Goal: Check status: Check status

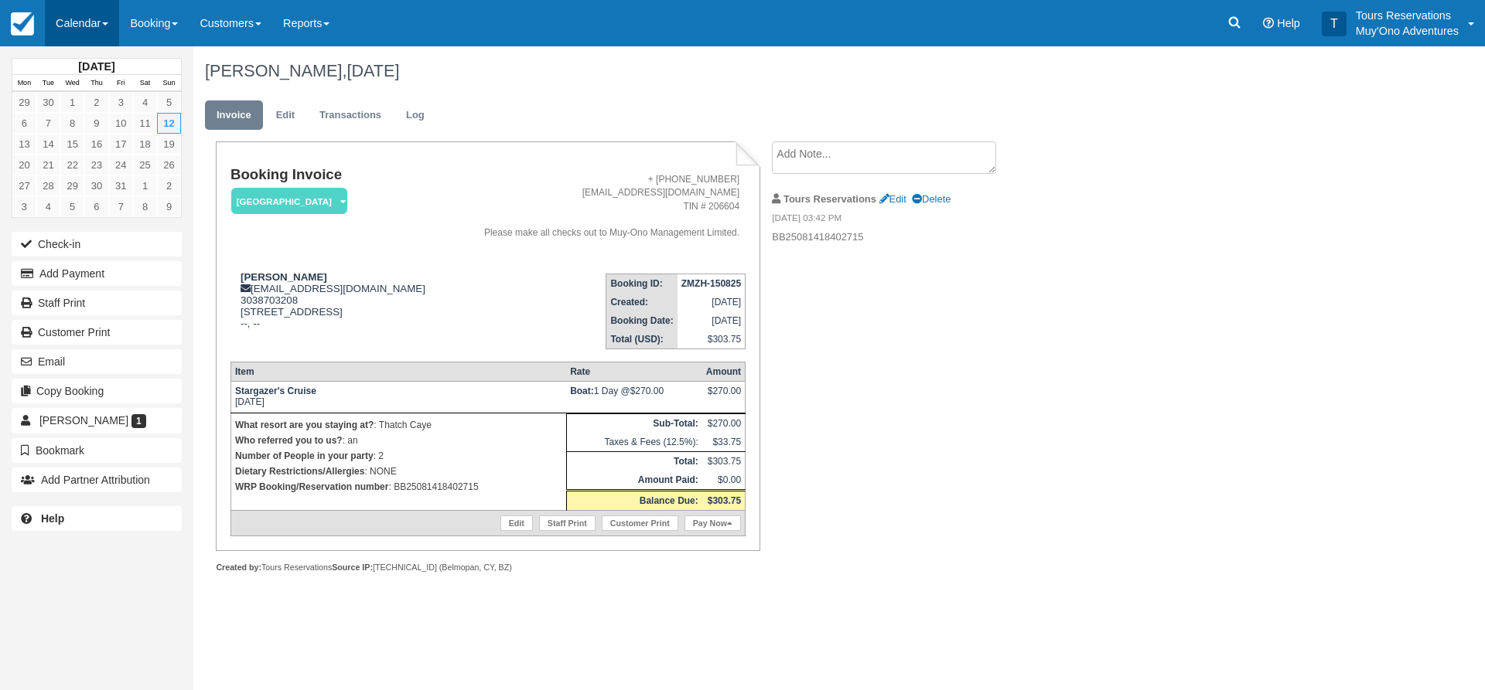
click at [92, 28] on link "Calendar" at bounding box center [82, 23] width 74 height 46
click at [108, 135] on link "Inventory" at bounding box center [107, 131] width 122 height 32
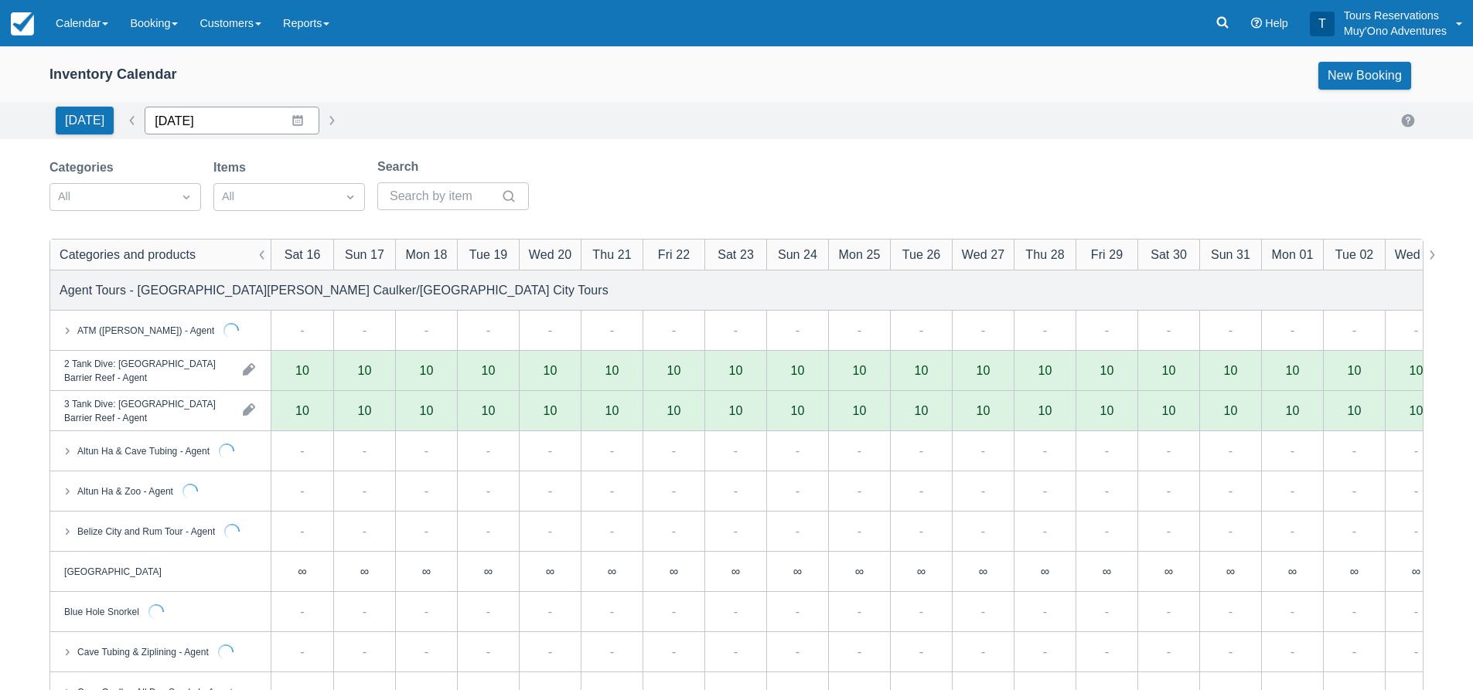
click at [219, 126] on input "08/16/25" at bounding box center [232, 121] width 175 height 28
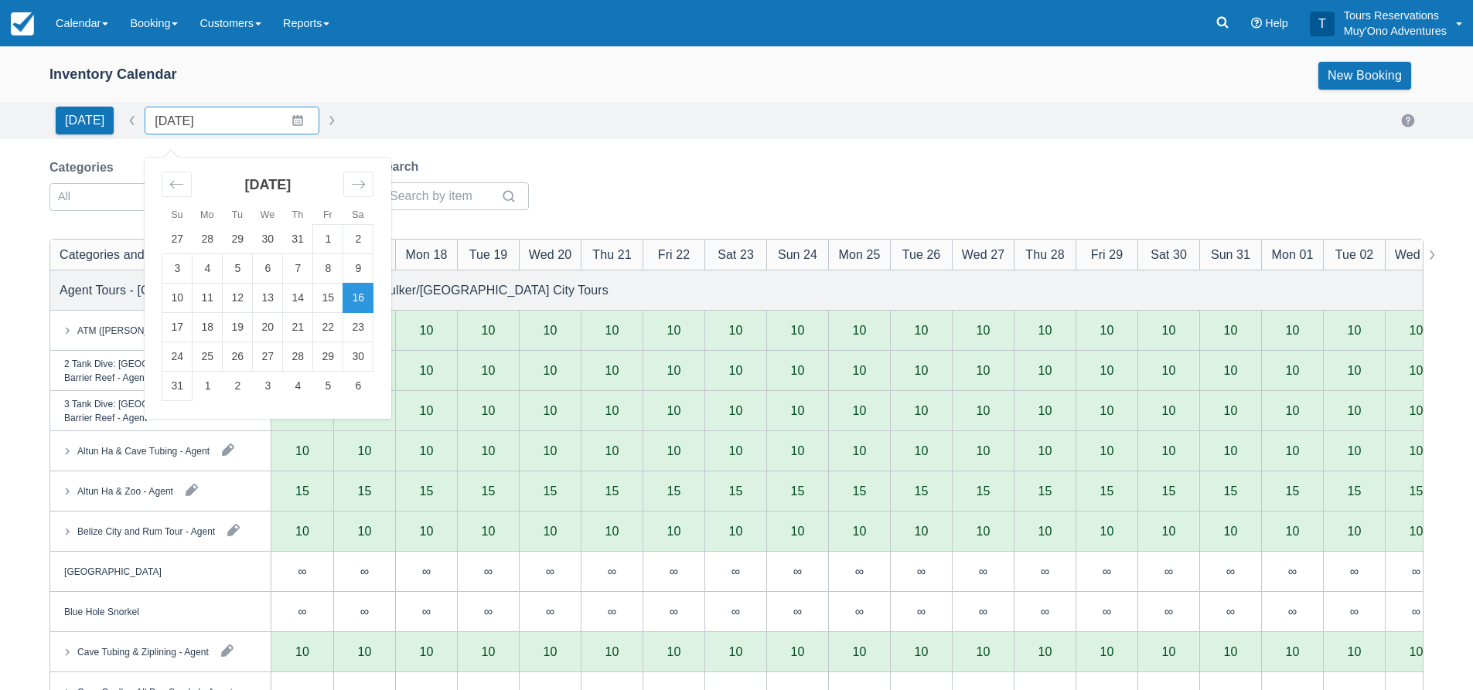
click at [472, 98] on div "Inventory Calendar New Booking" at bounding box center [736, 79] width 1473 height 46
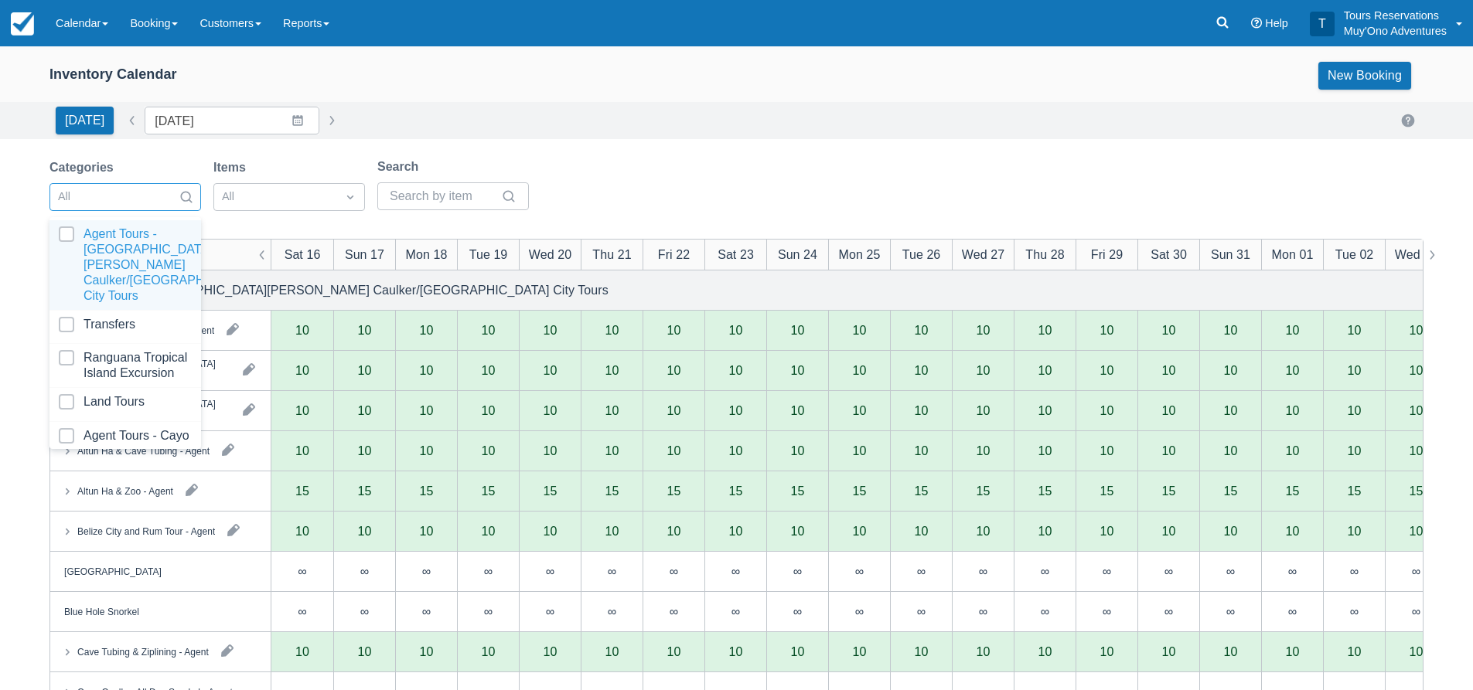
click at [167, 189] on div "All" at bounding box center [111, 197] width 122 height 25
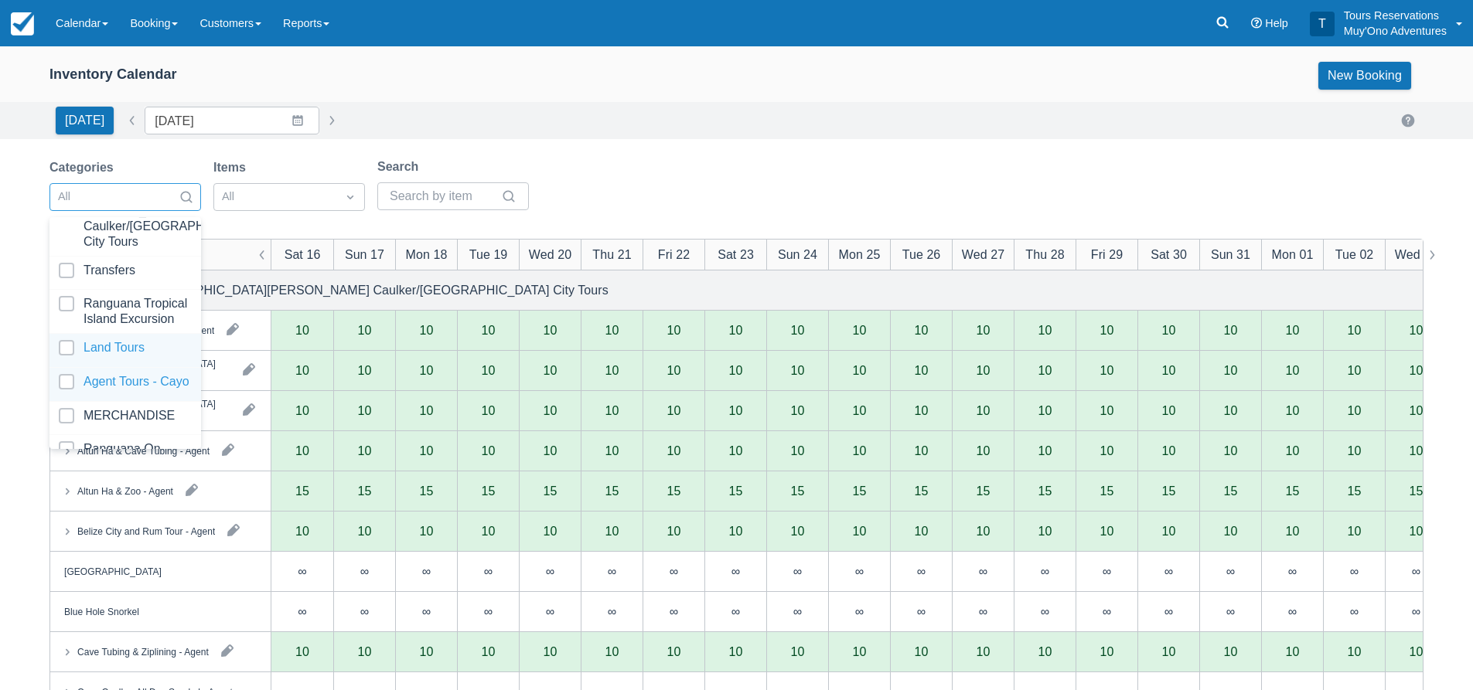
scroll to position [158, 0]
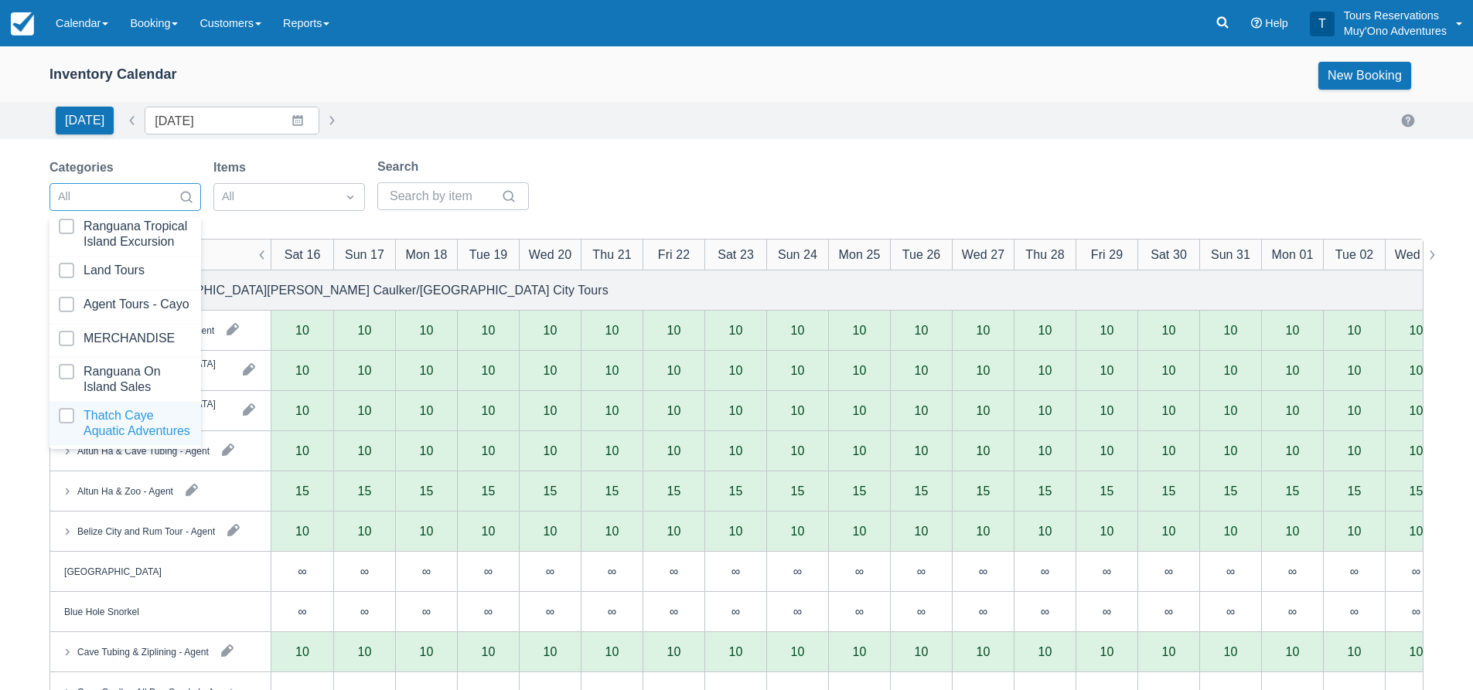
click at [107, 417] on div at bounding box center [125, 423] width 133 height 31
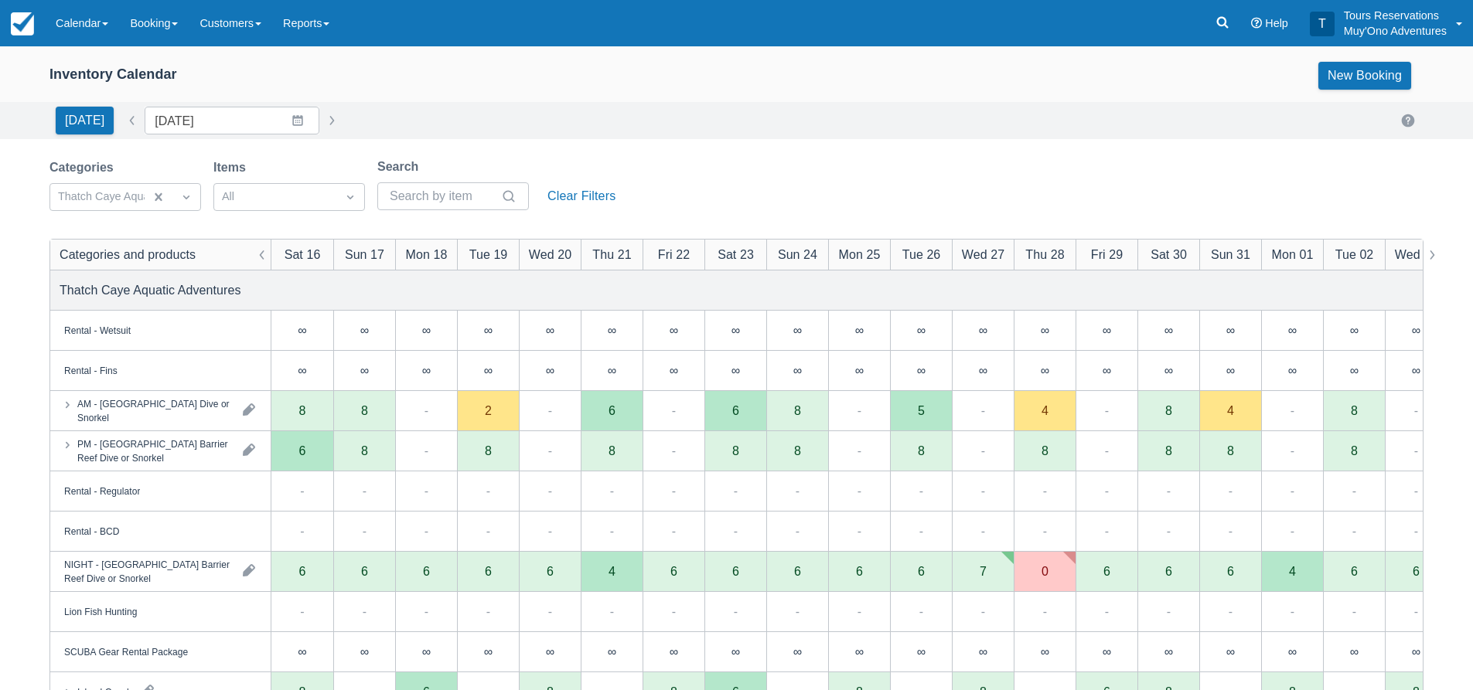
click at [781, 171] on div "Categories Thatch Caye Aquatic Adventures Items All Search Clear Filters" at bounding box center [736, 189] width 1374 height 63
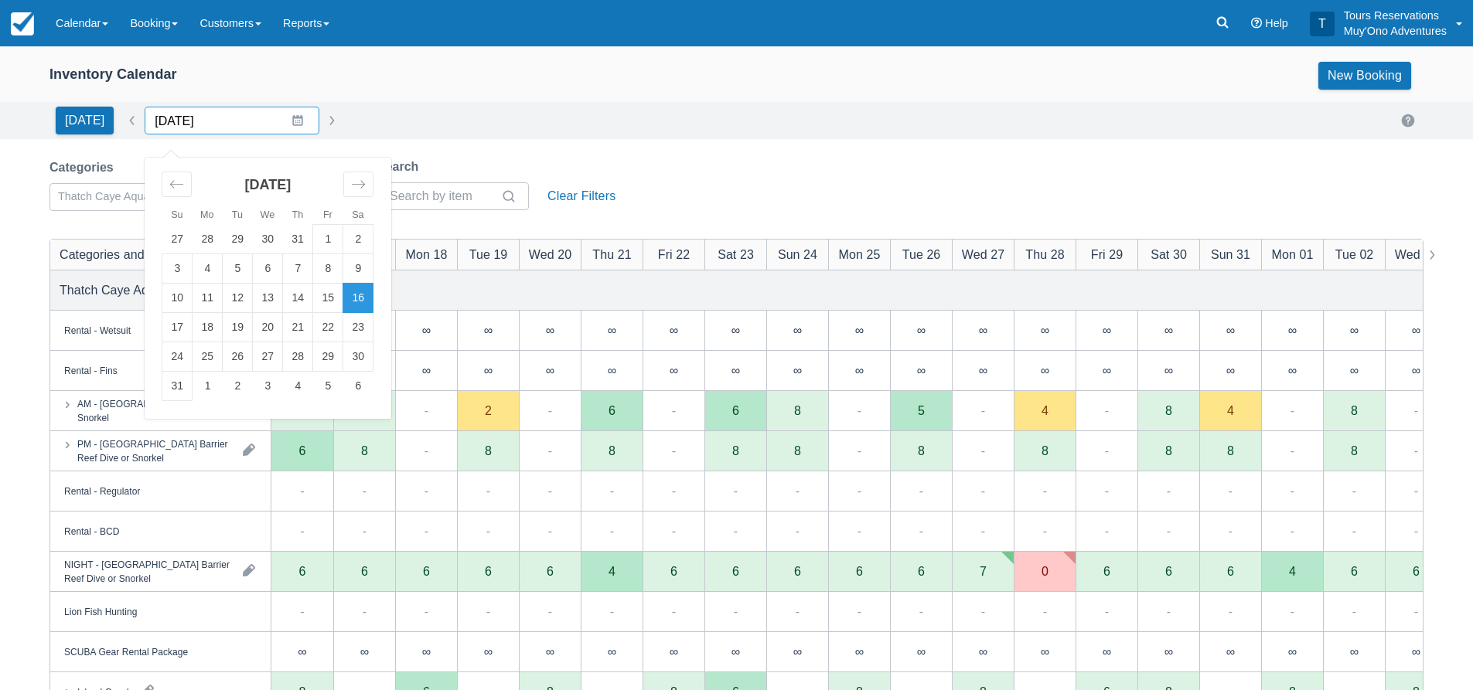
click at [179, 125] on input "08/16/25" at bounding box center [232, 121] width 175 height 28
click at [258, 356] on td "27" at bounding box center [268, 357] width 30 height 29
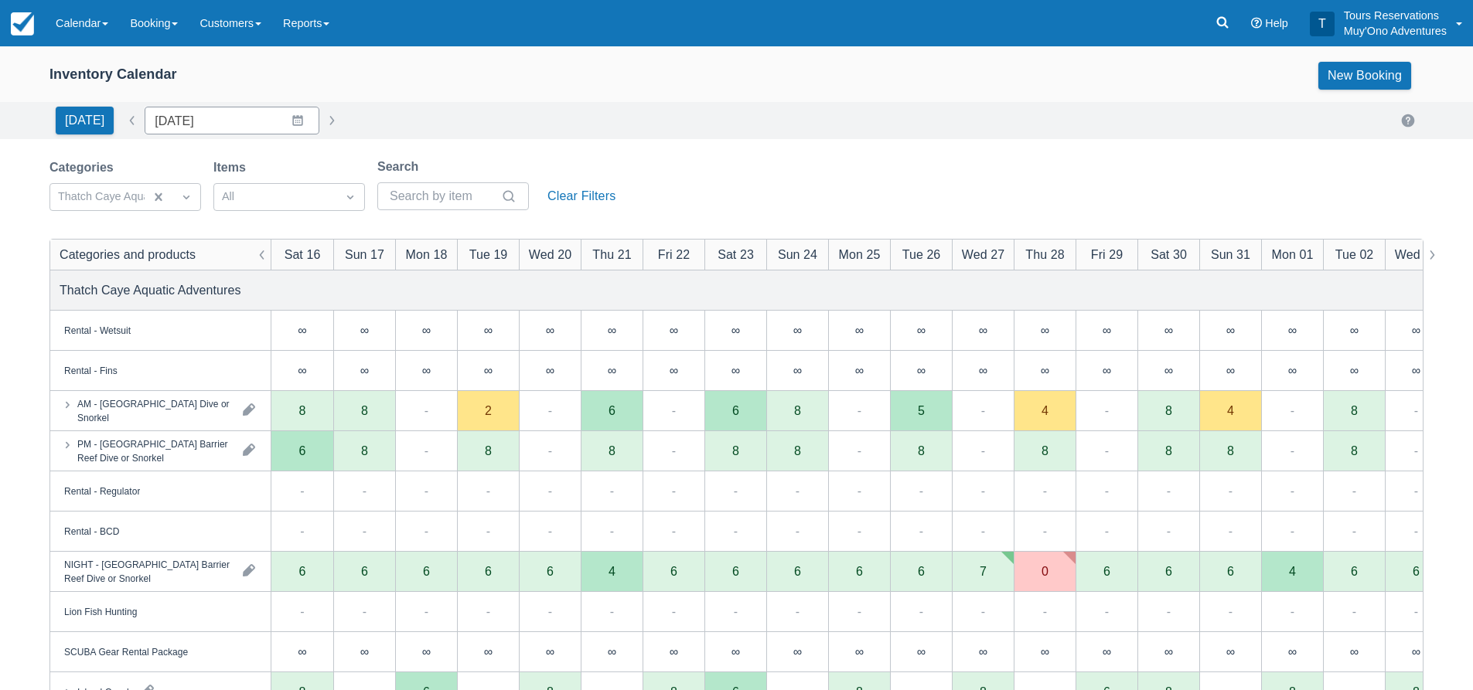
type input "08/27/25"
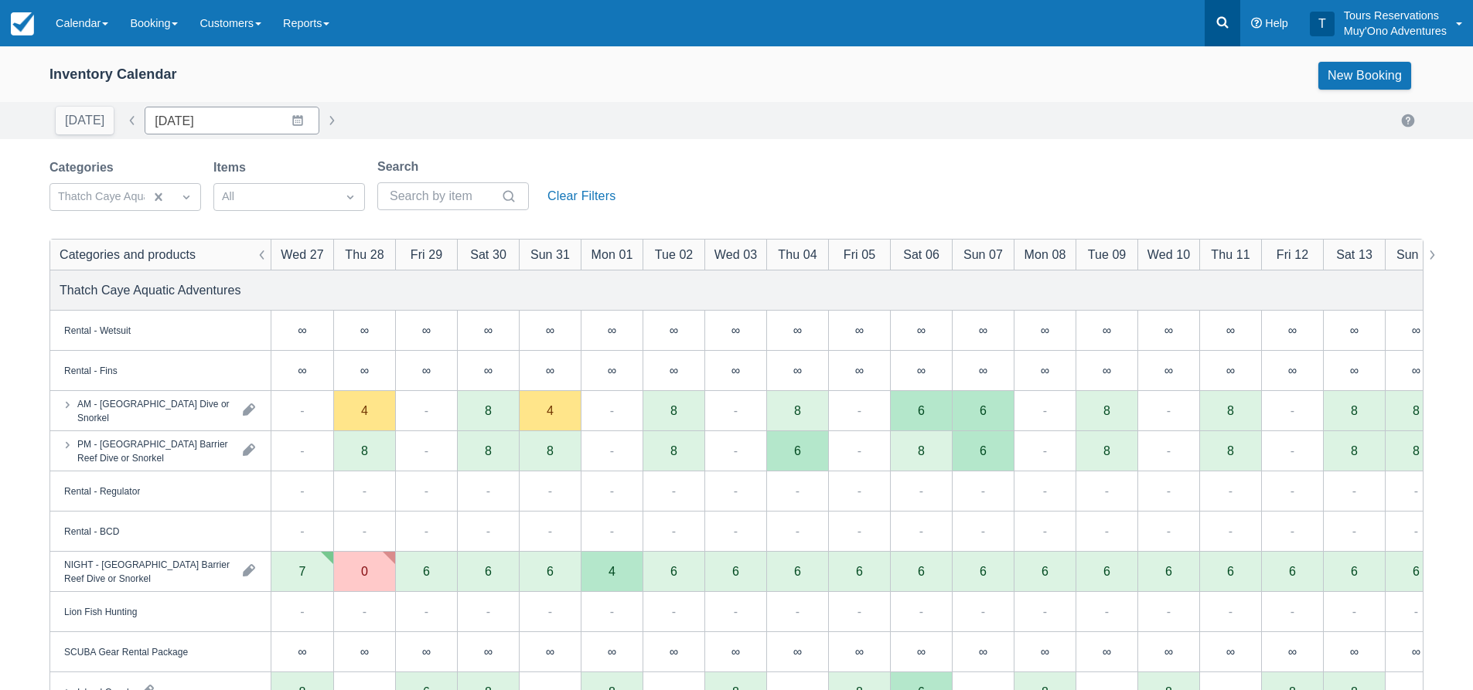
click at [1226, 19] on icon at bounding box center [1222, 22] width 15 height 15
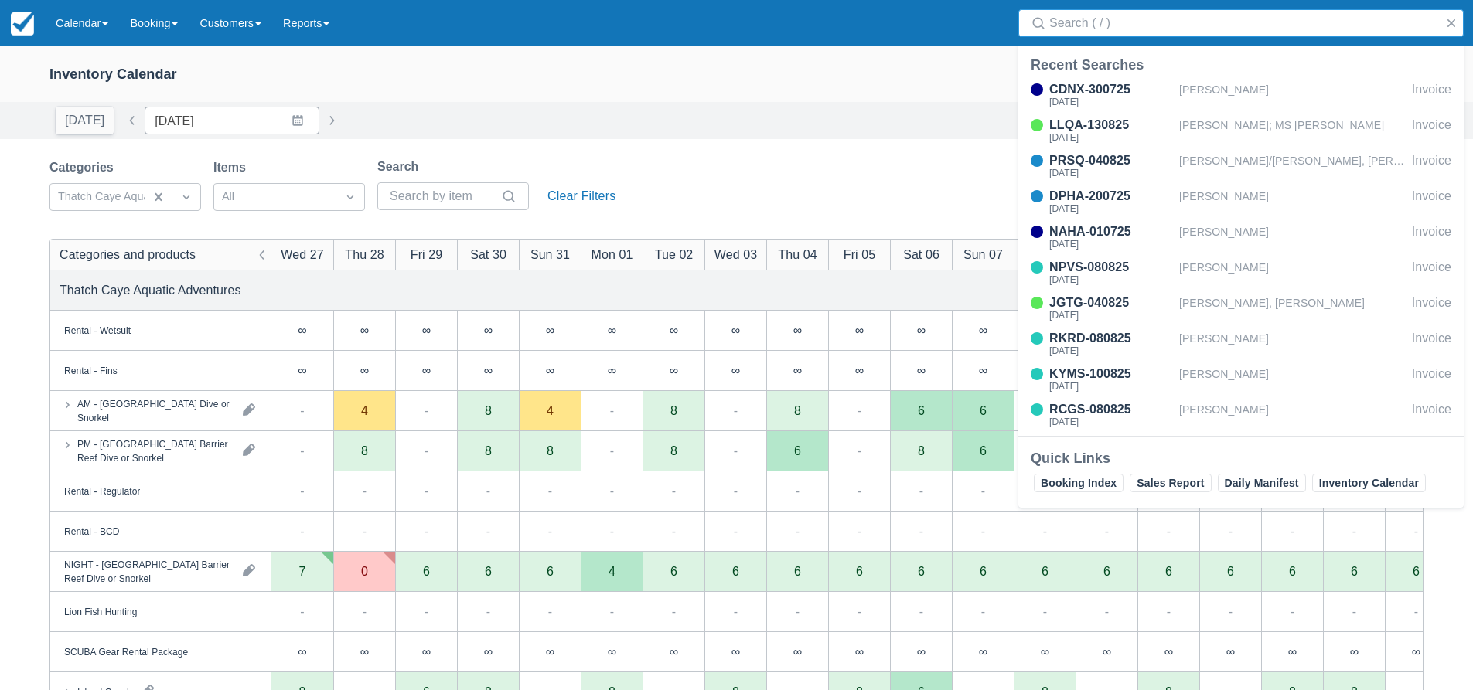
click at [1175, 23] on input "Search" at bounding box center [1244, 23] width 390 height 28
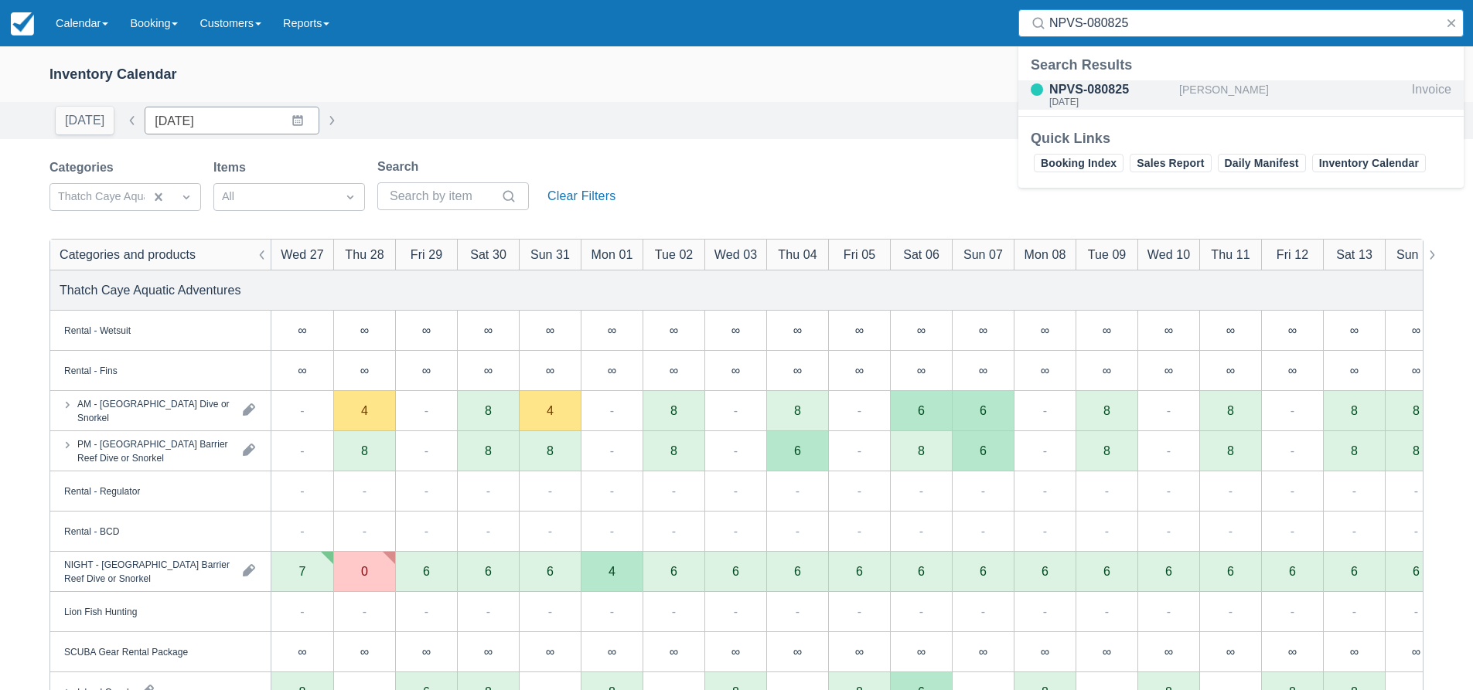
type input "NPVS-080825"
click at [1168, 86] on div "NPVS-080825" at bounding box center [1111, 89] width 124 height 19
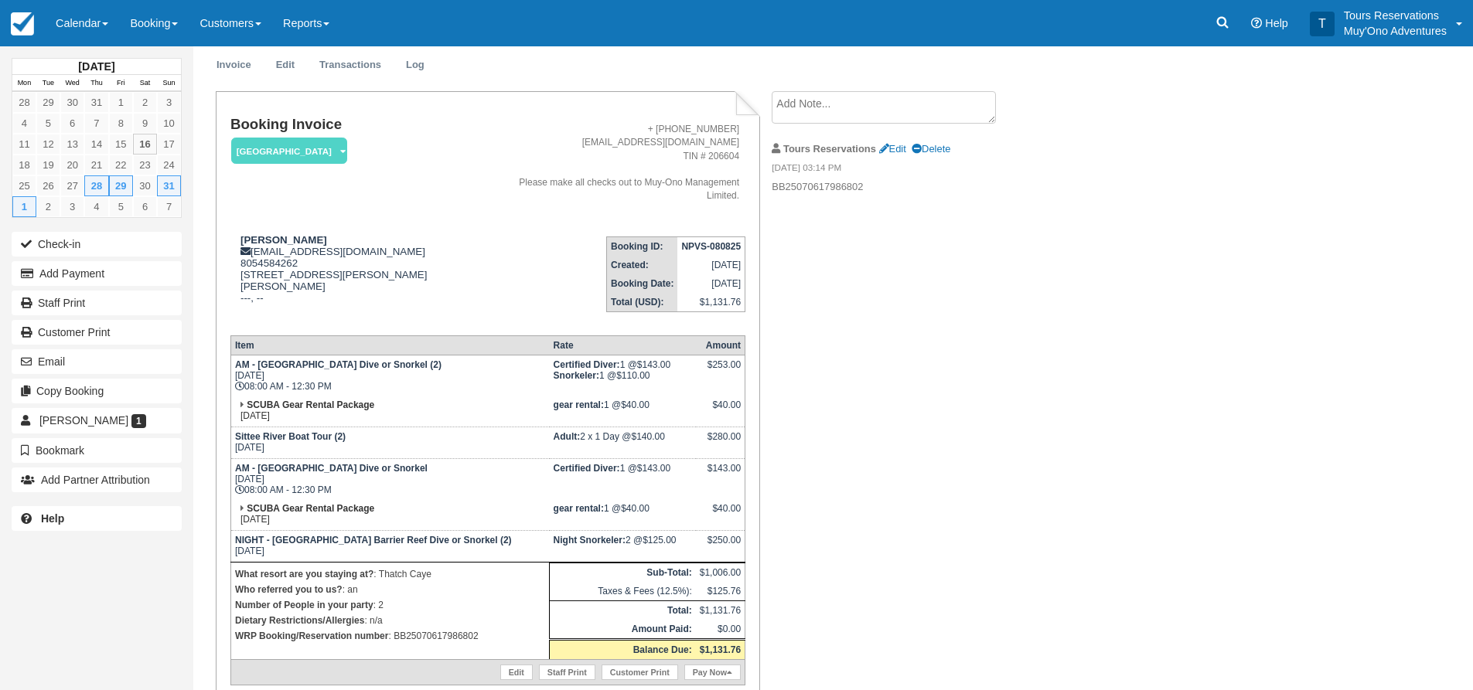
scroll to position [77, 0]
